Goal: Information Seeking & Learning: Check status

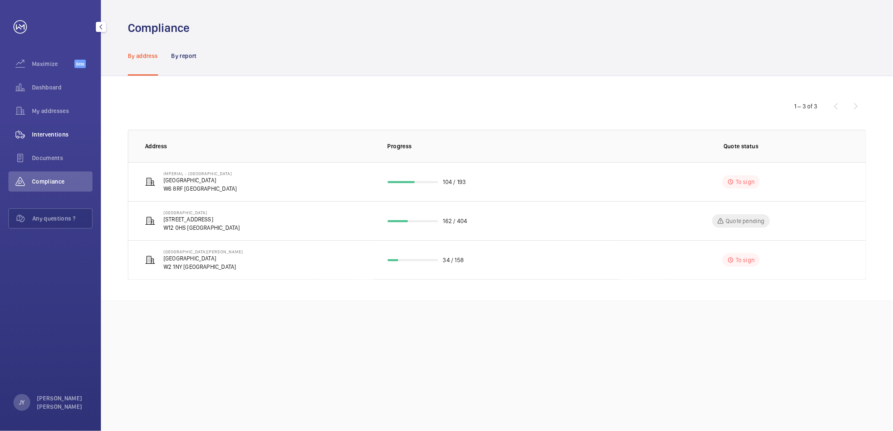
click at [31, 135] on wm-front-icon-button at bounding box center [20, 134] width 24 height 20
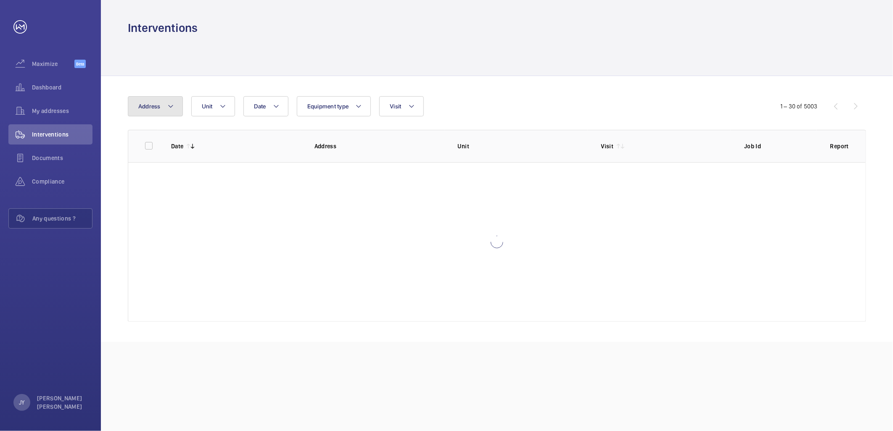
click at [168, 108] on mat-icon at bounding box center [170, 106] width 7 height 10
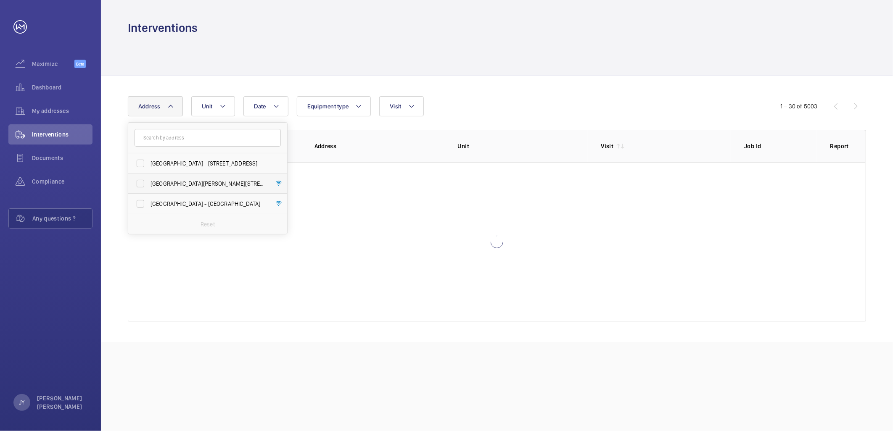
click at [174, 188] on label "[GEOGRAPHIC_DATA][PERSON_NAME][STREET_ADDRESS]" at bounding box center [201, 184] width 146 height 20
click at [149, 188] on input "[GEOGRAPHIC_DATA][PERSON_NAME][STREET_ADDRESS]" at bounding box center [140, 183] width 17 height 17
checkbox input "true"
click at [536, 61] on div at bounding box center [497, 56] width 738 height 40
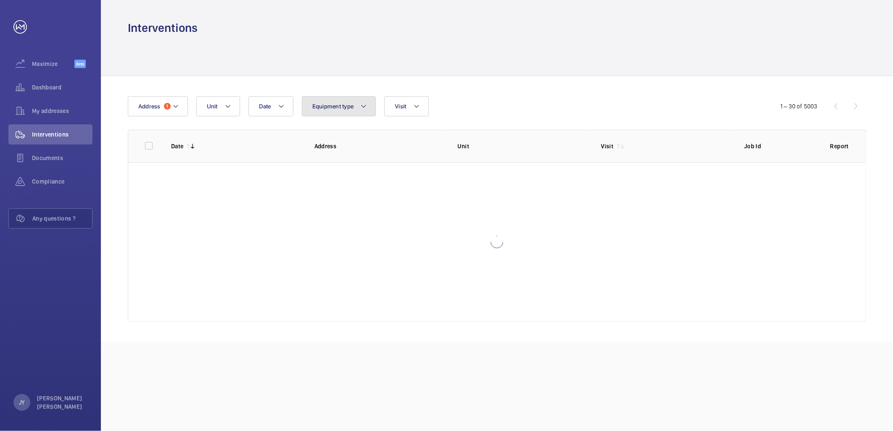
click at [336, 99] on button "Equipment type" at bounding box center [339, 106] width 74 height 20
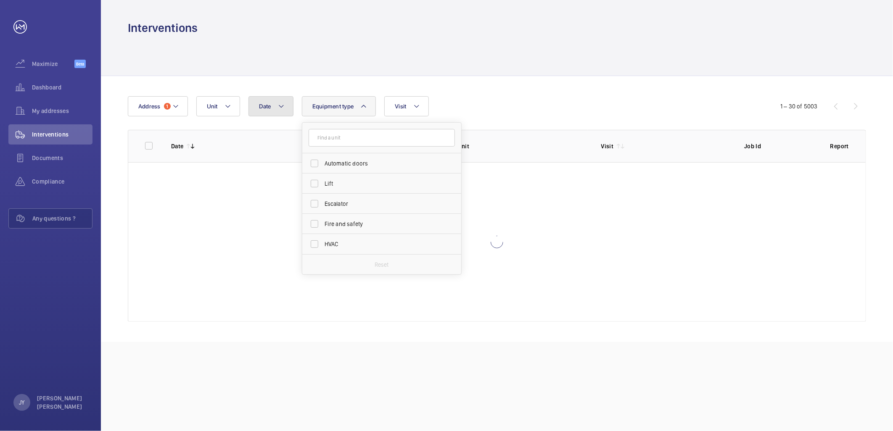
click at [273, 103] on button "Date" at bounding box center [270, 106] width 45 height 20
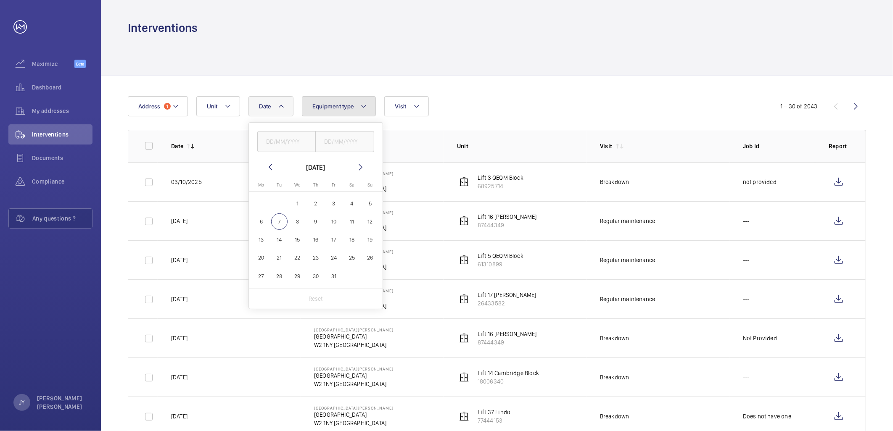
click at [364, 98] on button "Equipment type" at bounding box center [339, 106] width 74 height 20
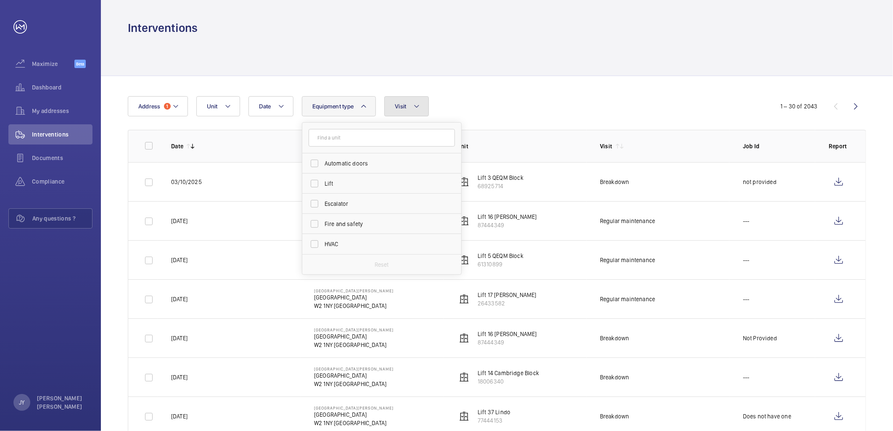
click at [396, 108] on span "Visit" at bounding box center [400, 106] width 11 height 7
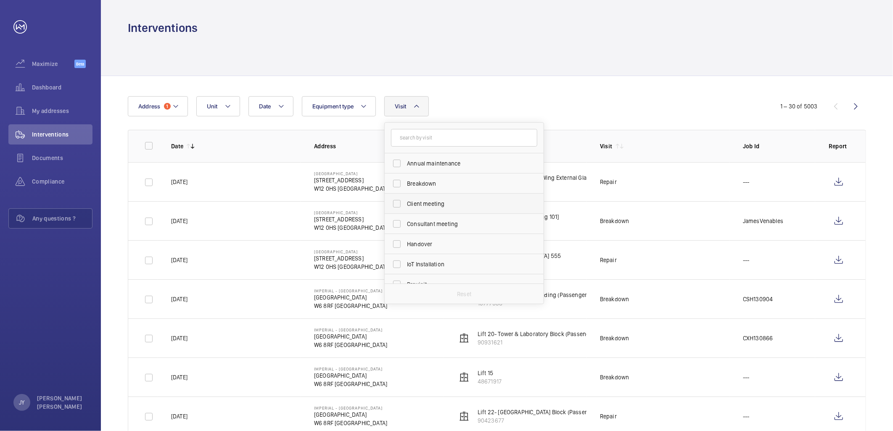
scroll to position [132, 0]
click at [434, 195] on span "Regular maintenance" at bounding box center [465, 193] width 116 height 8
click at [405, 195] on input "Regular maintenance" at bounding box center [396, 193] width 17 height 17
checkbox input "true"
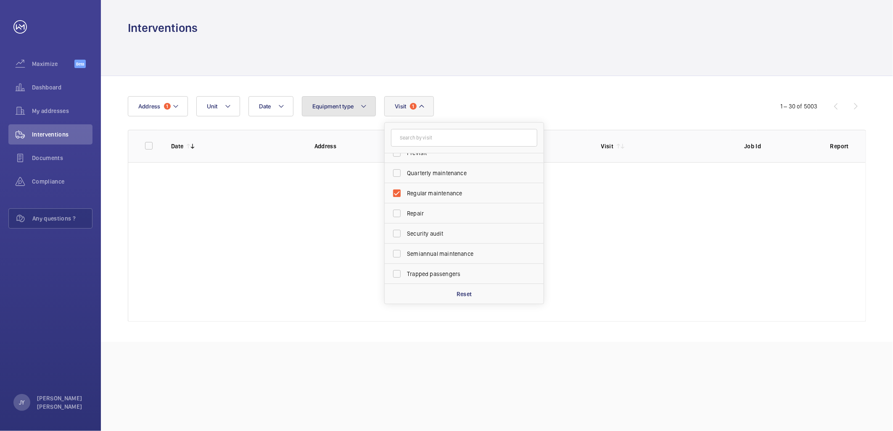
click at [359, 103] on button "Equipment type" at bounding box center [339, 106] width 74 height 20
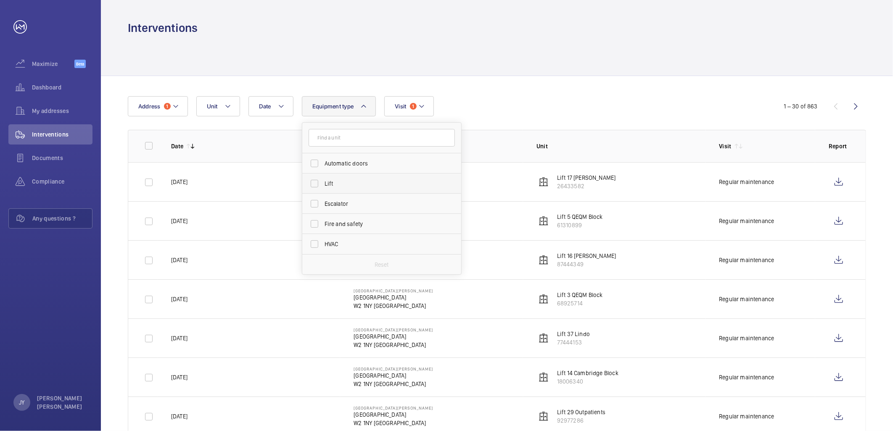
click at [348, 185] on span "Lift" at bounding box center [383, 184] width 116 height 8
click at [323, 185] on input "Lift" at bounding box center [314, 183] width 17 height 17
checkbox input "true"
click at [347, 61] on div at bounding box center [497, 56] width 738 height 40
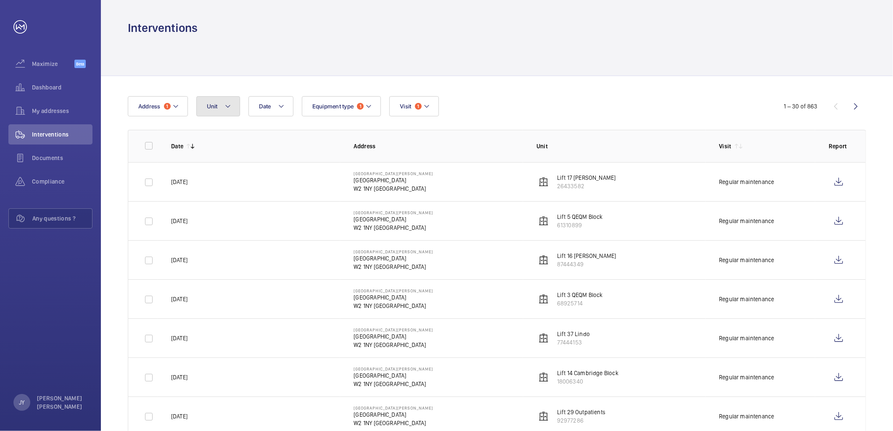
click at [210, 106] on span "Unit" at bounding box center [212, 106] width 11 height 7
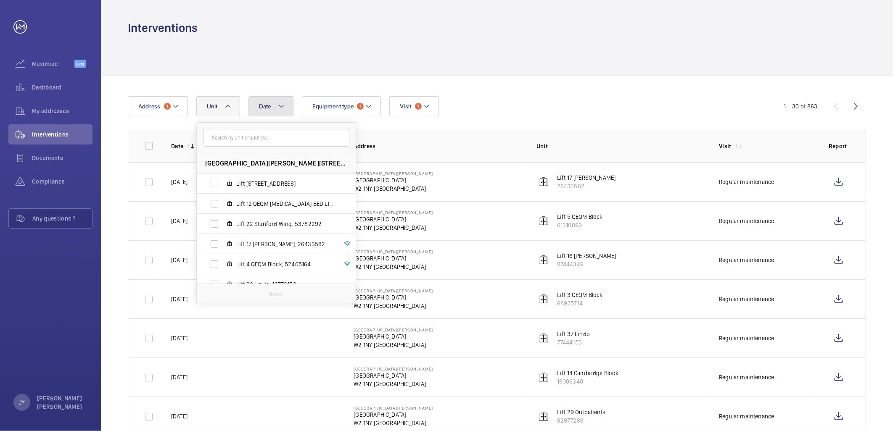
click at [261, 110] on button "Date" at bounding box center [270, 106] width 45 height 20
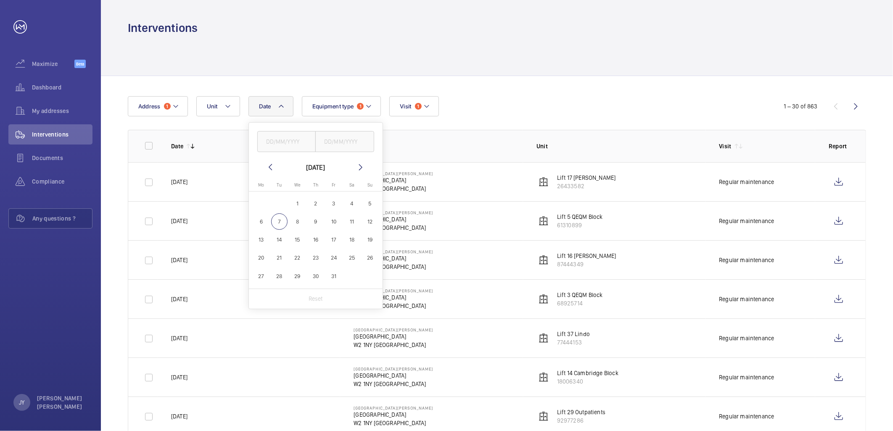
click at [270, 166] on mat-icon at bounding box center [270, 167] width 10 height 10
click at [267, 204] on span "1" at bounding box center [261, 204] width 16 height 16
type input "01/09/2025"
click at [284, 272] on span "30" at bounding box center [279, 276] width 16 height 16
type input "30/09/2025"
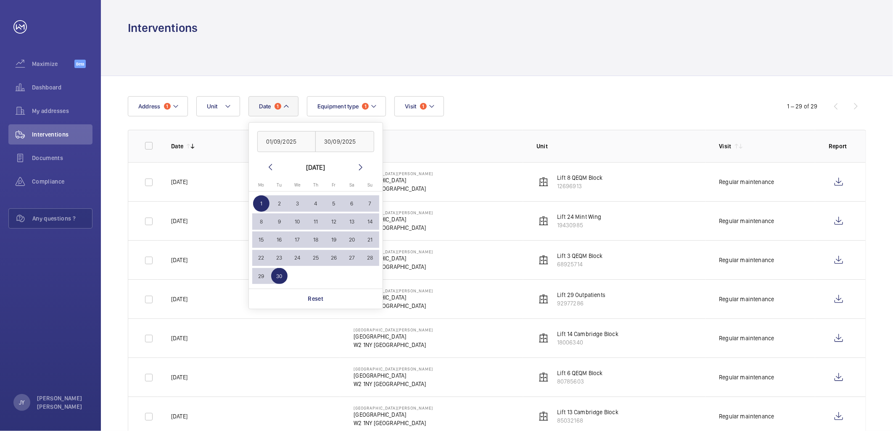
click at [260, 205] on span "1" at bounding box center [261, 204] width 16 height 16
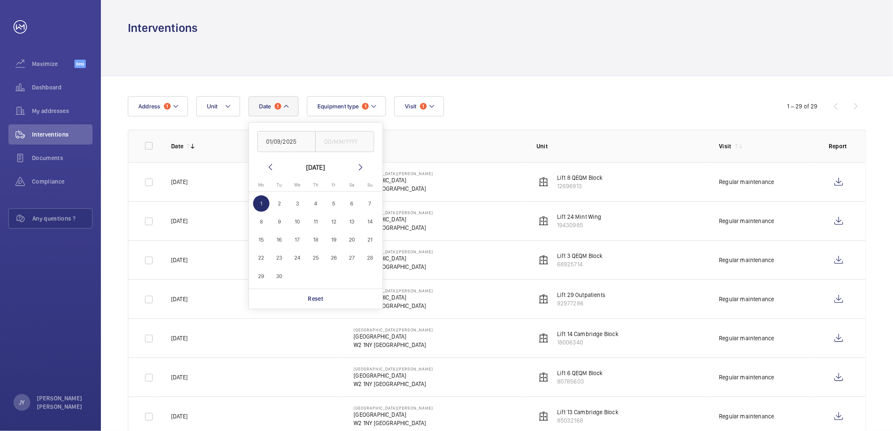
click at [364, 167] on mat-icon at bounding box center [361, 167] width 10 height 10
click at [266, 219] on span "6" at bounding box center [261, 222] width 16 height 16
type input "[DATE]"
click at [401, 56] on div at bounding box center [497, 56] width 738 height 40
click at [611, 259] on td "Lift 16 [PERSON_NAME] 87444349" at bounding box center [614, 259] width 182 height 39
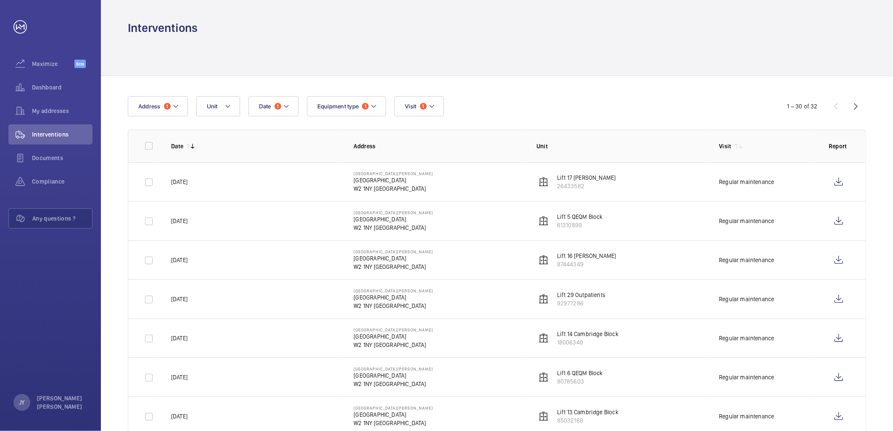
click at [844, 104] on div "1 – 30 of 32" at bounding box center [815, 106] width 101 height 10
click at [852, 104] on wm-front-icon-button at bounding box center [856, 106] width 20 height 20
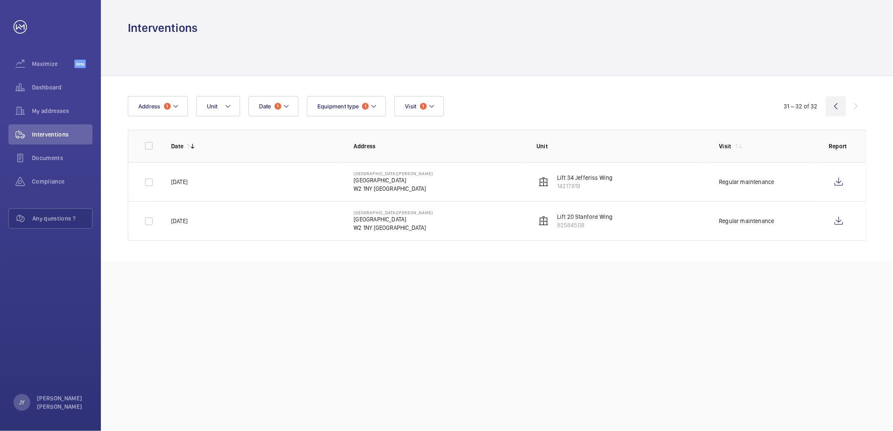
click at [834, 112] on wm-front-icon-button at bounding box center [836, 106] width 20 height 20
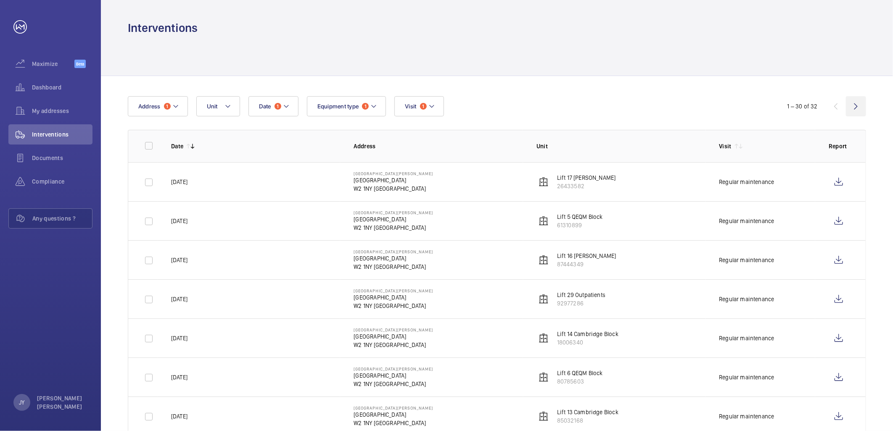
click at [860, 111] on wm-front-icon-button at bounding box center [856, 106] width 20 height 20
